Goal: Find contact information: Find contact information

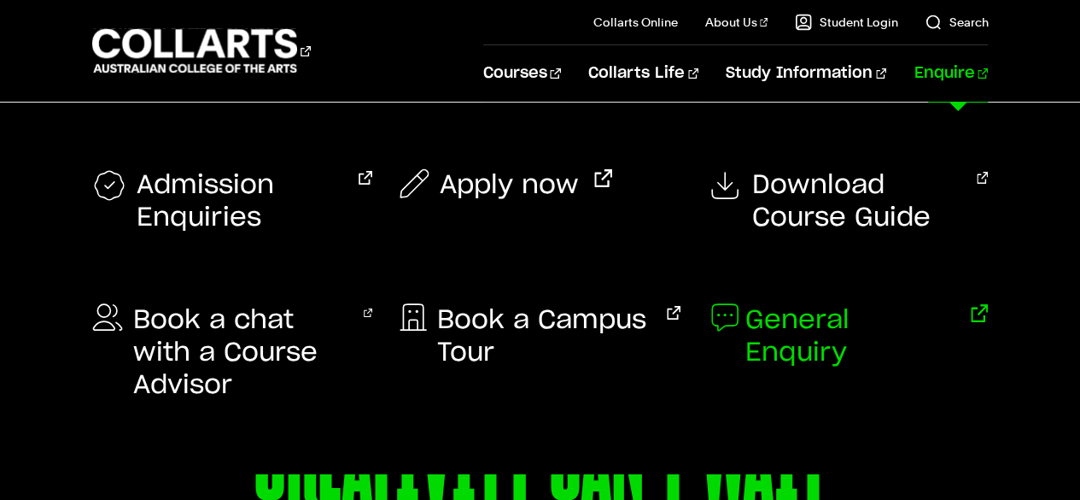
click at [890, 324] on span "General Enquiry" at bounding box center [851, 336] width 210 height 65
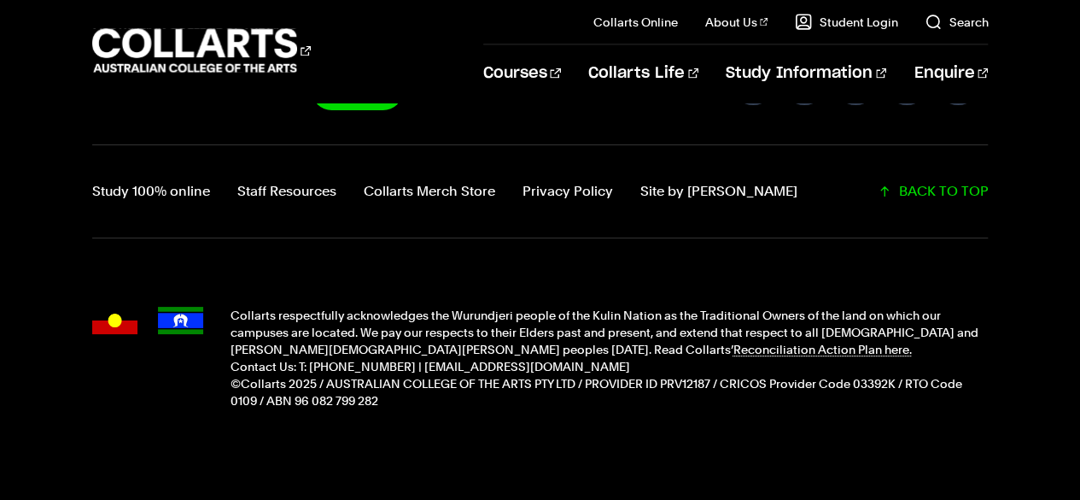
scroll to position [1949, 0]
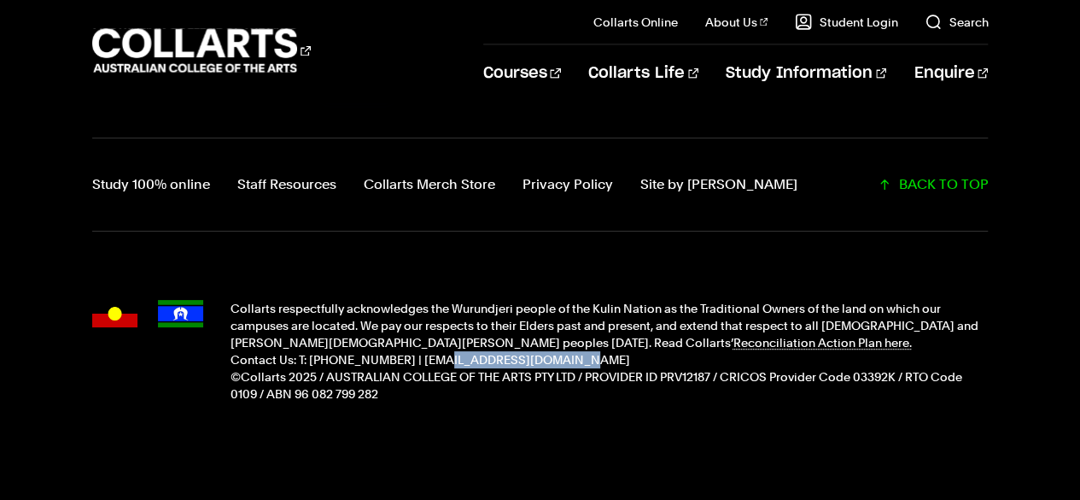
drag, startPoint x: 529, startPoint y: 324, endPoint x: 415, endPoint y: 324, distance: 114.4
click at [415, 351] on p "Contact Us: T: [PHONE_NUMBER] | [EMAIL_ADDRESS][DOMAIN_NAME]" at bounding box center [610, 359] width 758 height 17
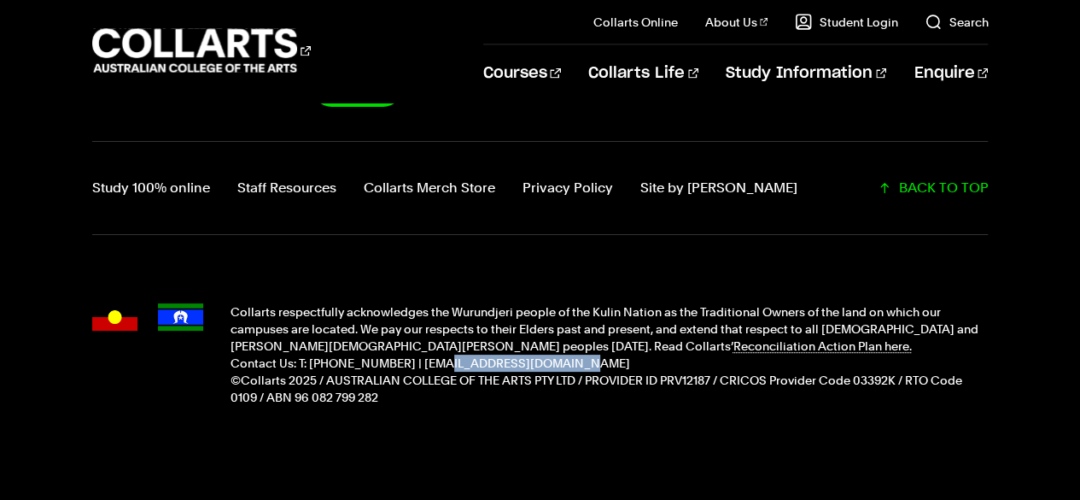
copy p "info@collarts.edu.au"
